Goal: Transaction & Acquisition: Purchase product/service

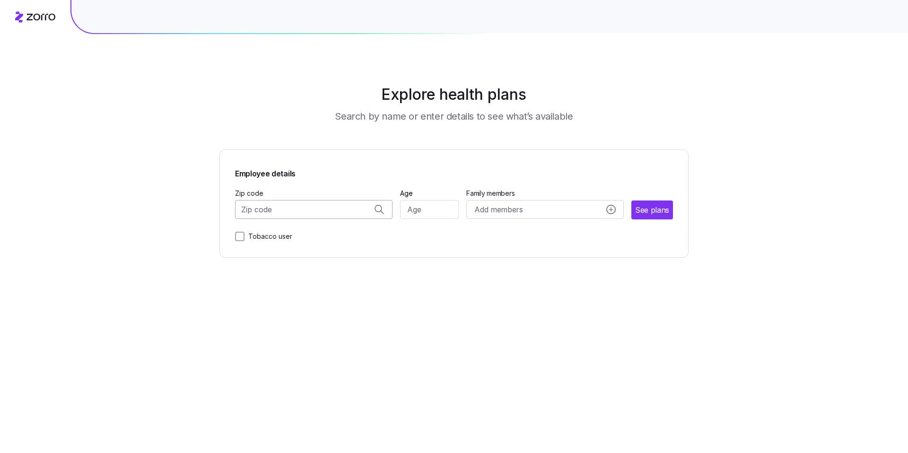
click at [279, 211] on input "Zip code" at bounding box center [314, 209] width 158 height 19
type input "30721"
click at [271, 205] on input "Zip code" at bounding box center [314, 209] width 158 height 19
click at [318, 235] on span "30721, [GEOGRAPHIC_DATA], [GEOGRAPHIC_DATA]" at bounding box center [312, 234] width 132 height 12
type input "30721, [GEOGRAPHIC_DATA], [GEOGRAPHIC_DATA]"
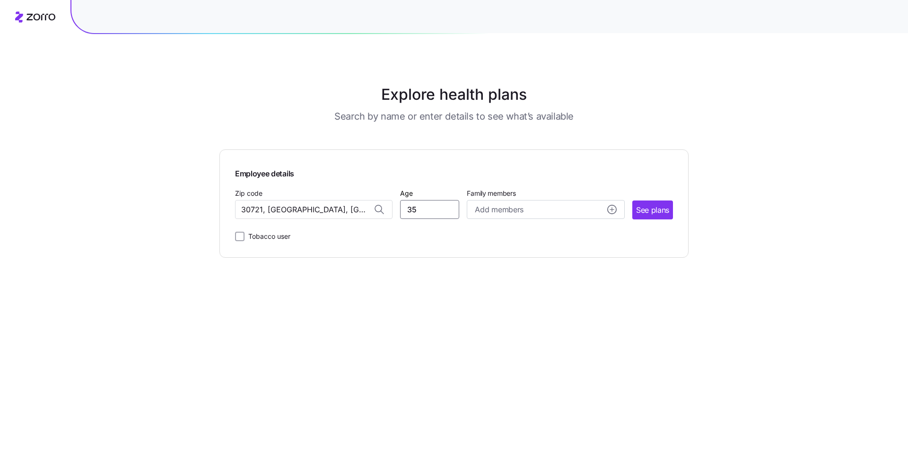
type input "35"
click at [656, 213] on span "See plans" at bounding box center [652, 210] width 33 height 12
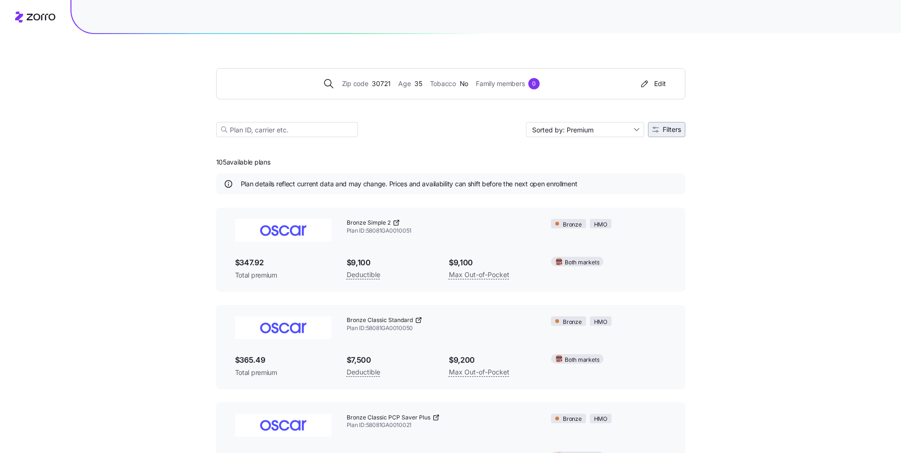
click at [678, 134] on button "Filters" at bounding box center [666, 129] width 37 height 15
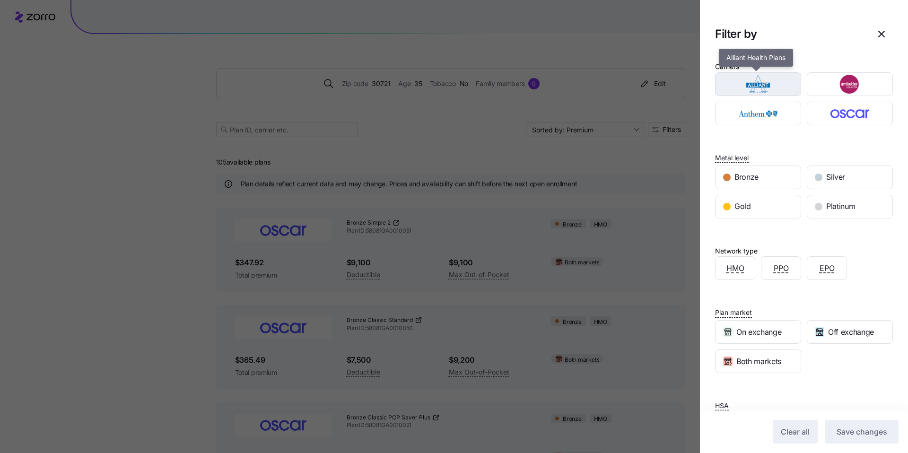
click at [766, 86] on img "button" at bounding box center [759, 84] width 70 height 19
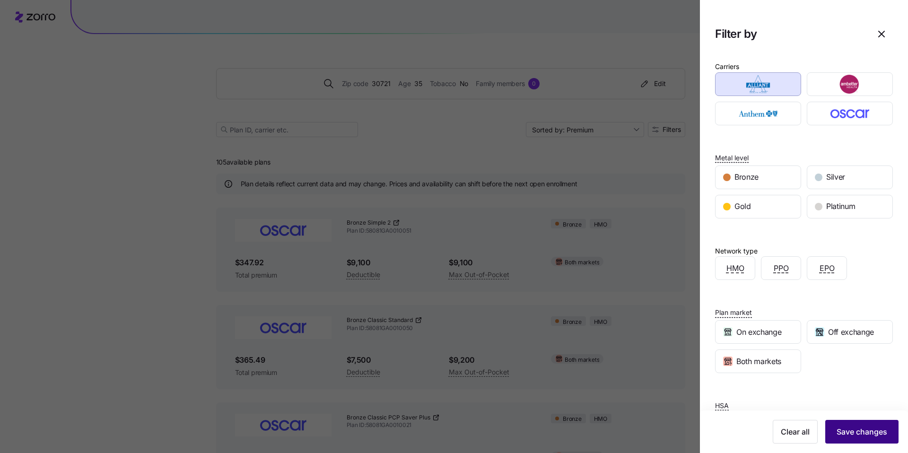
click at [844, 428] on span "Save changes" at bounding box center [862, 431] width 51 height 11
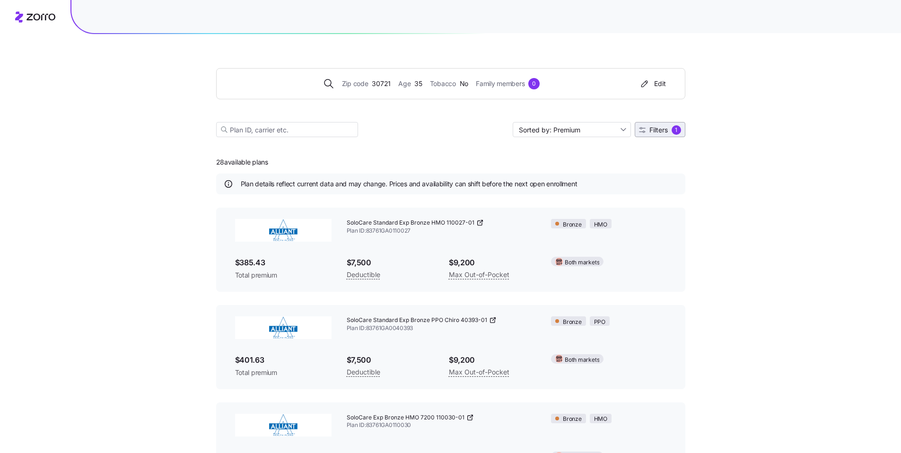
click at [660, 133] on span "Filters" at bounding box center [658, 130] width 18 height 7
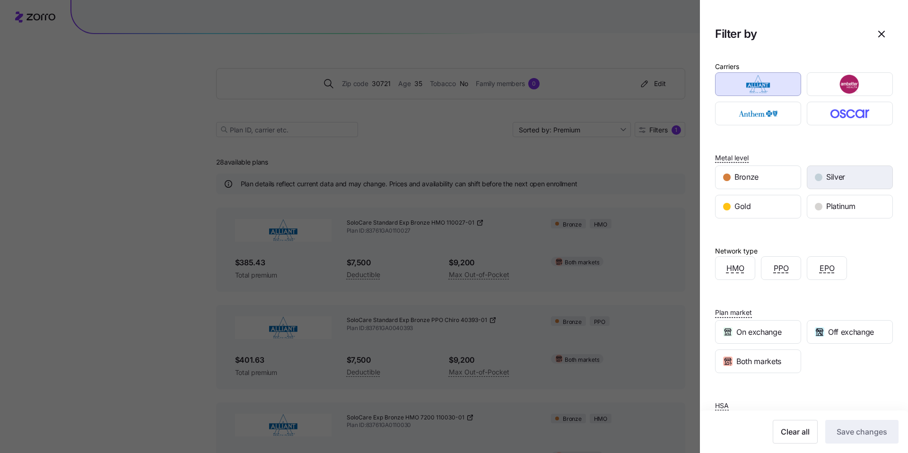
click at [830, 175] on span "Silver" at bounding box center [835, 177] width 19 height 12
click at [842, 425] on button "Save changes" at bounding box center [861, 432] width 73 height 24
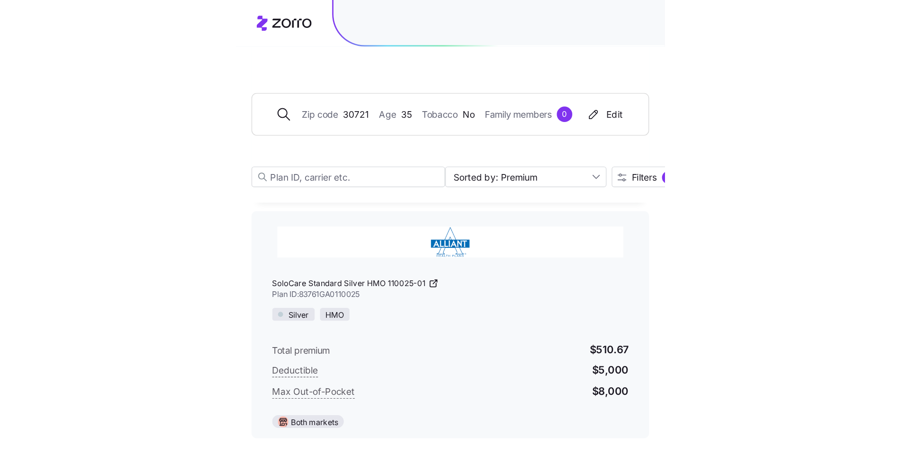
scroll to position [670, 0]
